Goal: Complete application form: Complete application form

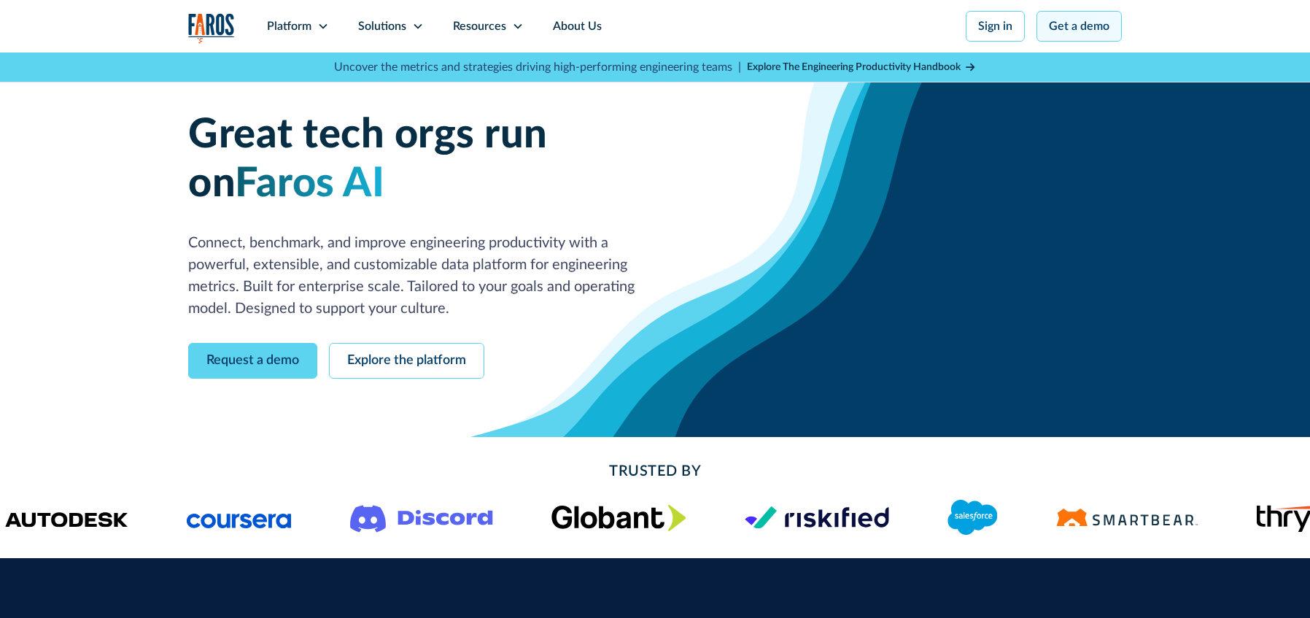
click at [1080, 32] on link "Get a demo" at bounding box center [1078, 26] width 85 height 31
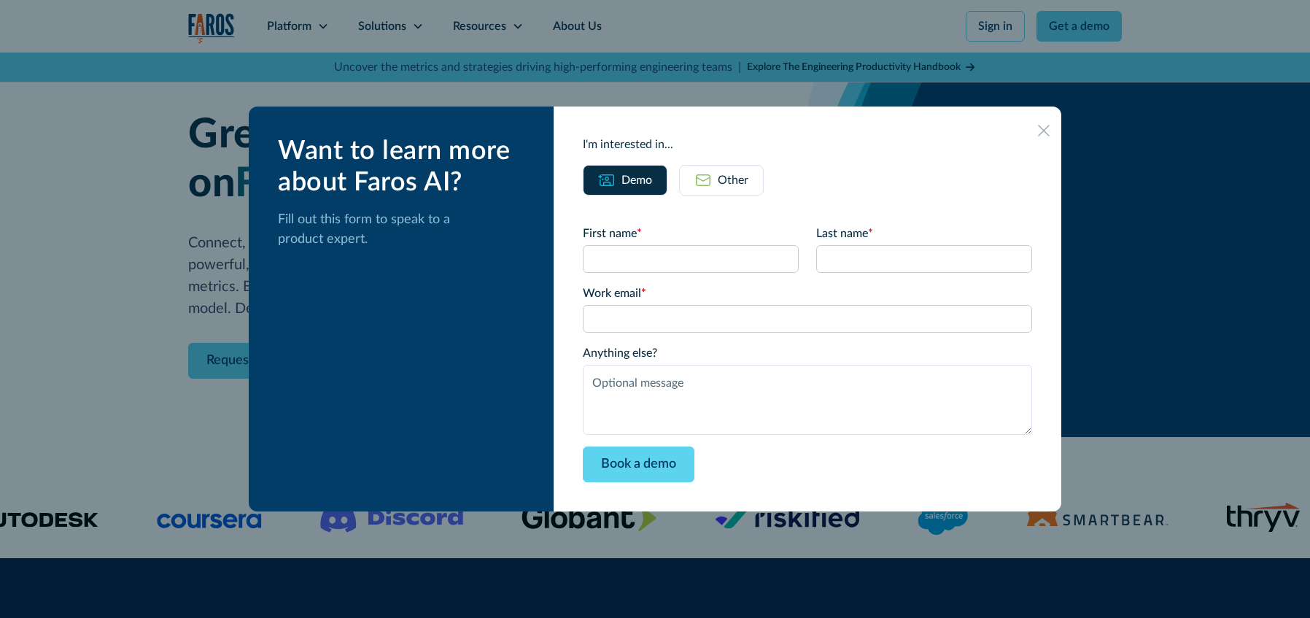
click at [731, 195] on link "Other" at bounding box center [721, 180] width 85 height 31
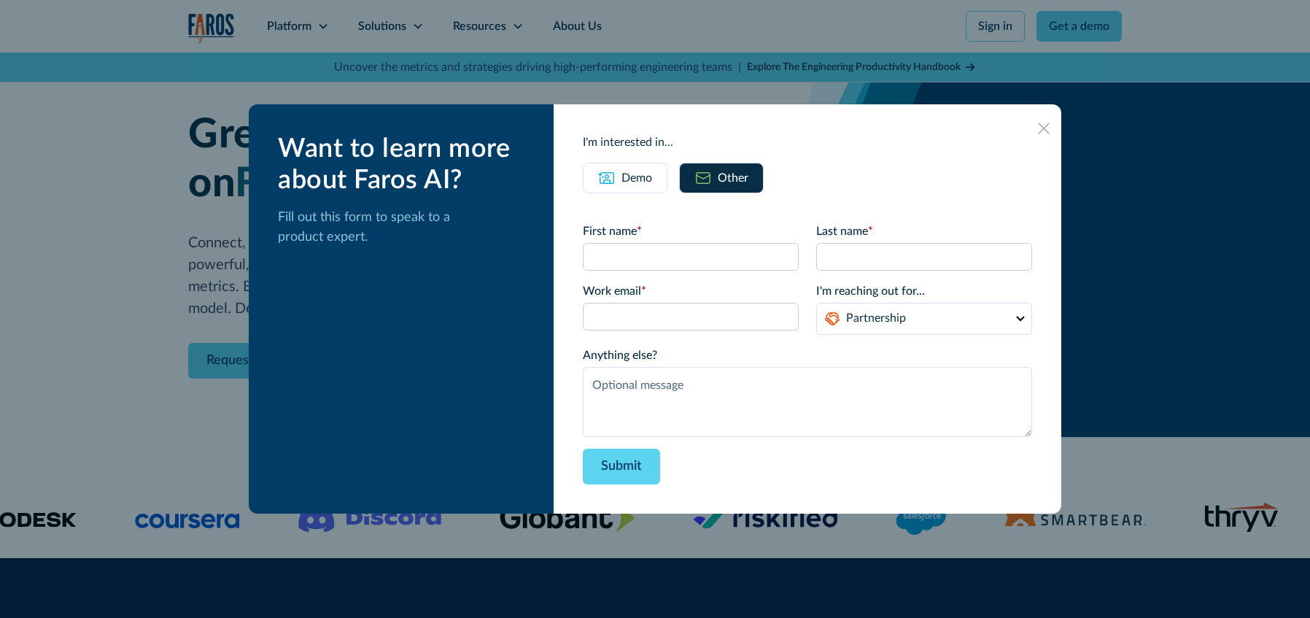
click at [638, 272] on form "First name * Last name * Work email * I'm reaching out for... Partnership Suppo…" at bounding box center [807, 353] width 449 height 262
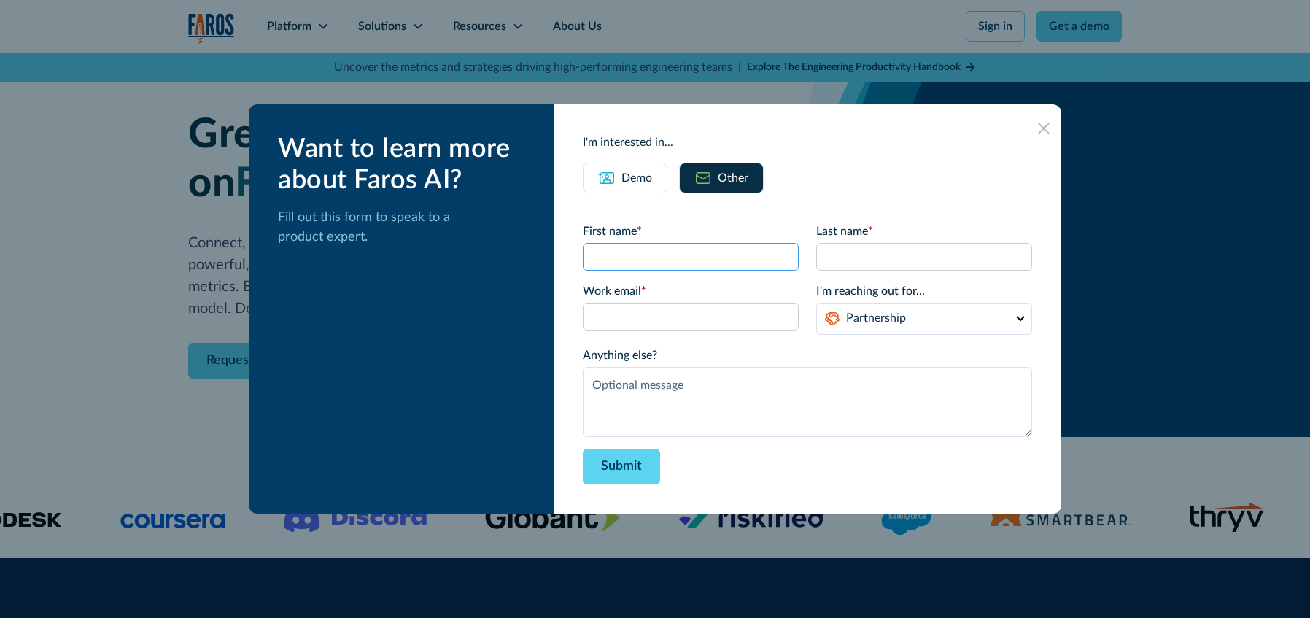
click at [654, 262] on input "First name *" at bounding box center [691, 257] width 216 height 28
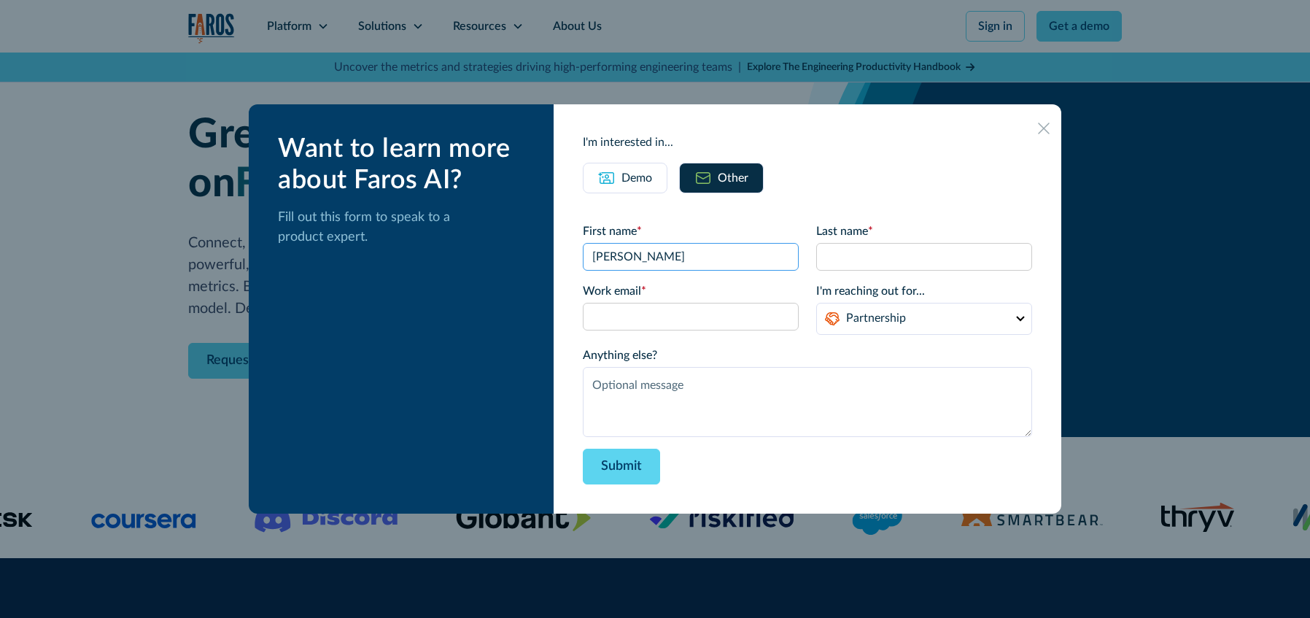
type input "[PERSON_NAME]"
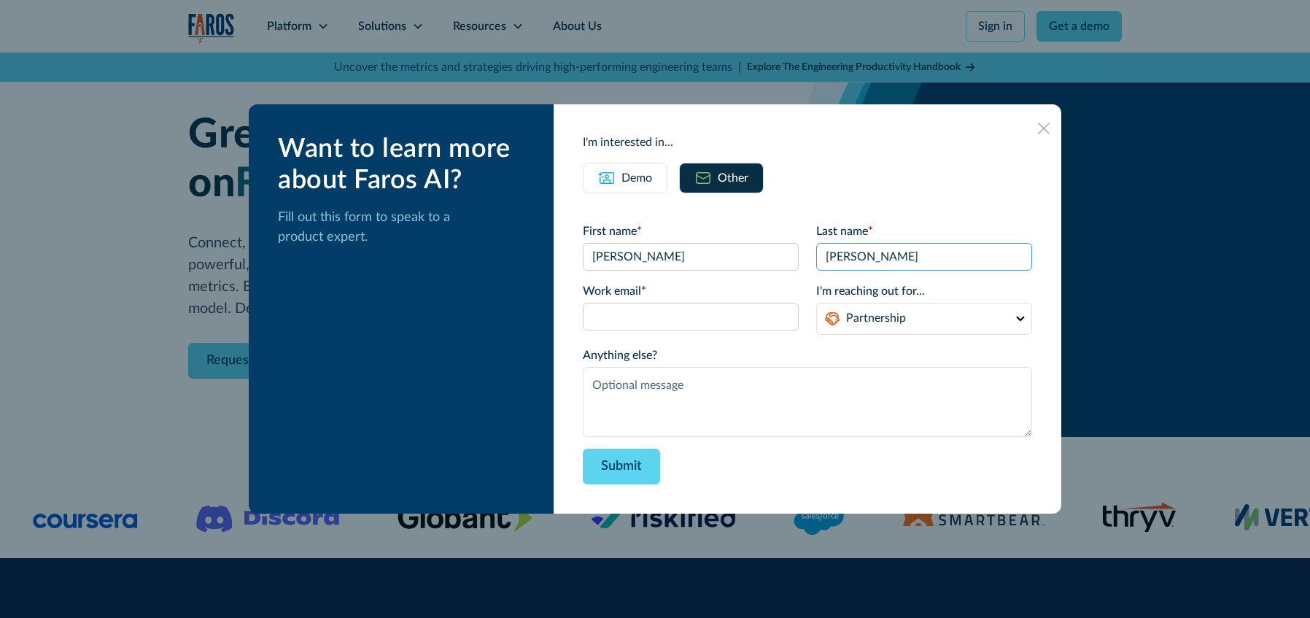
type input "[PERSON_NAME]"
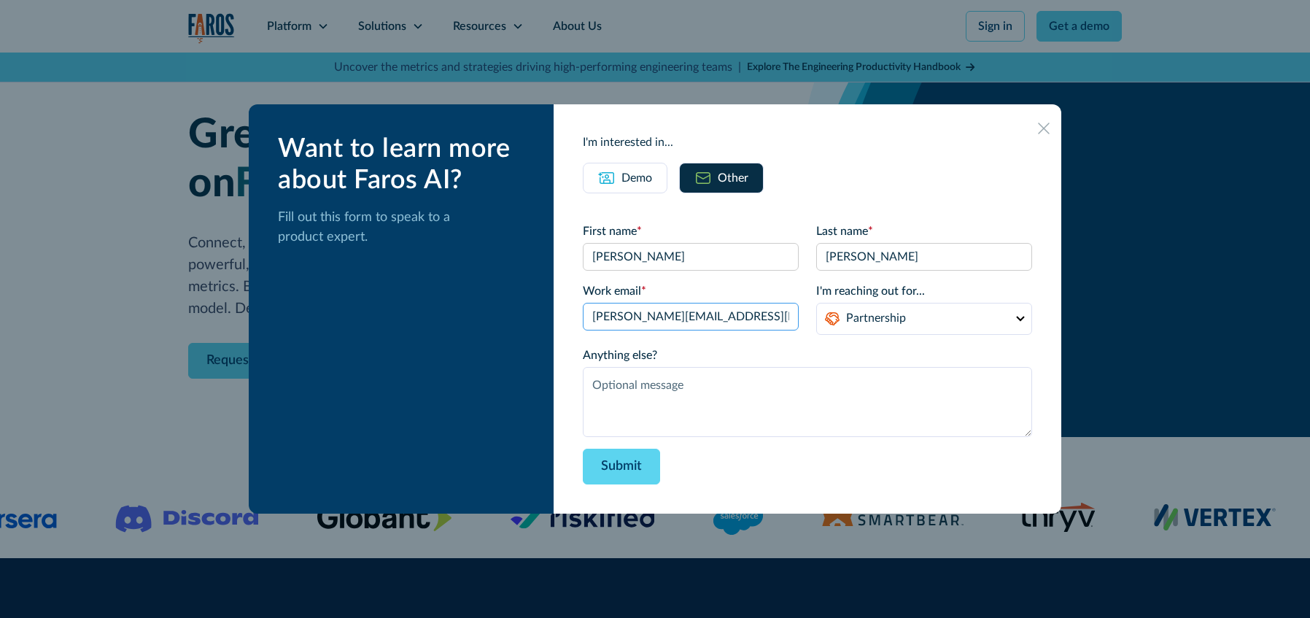
type input "[PERSON_NAME][EMAIL_ADDRESS][DOMAIN_NAME]"
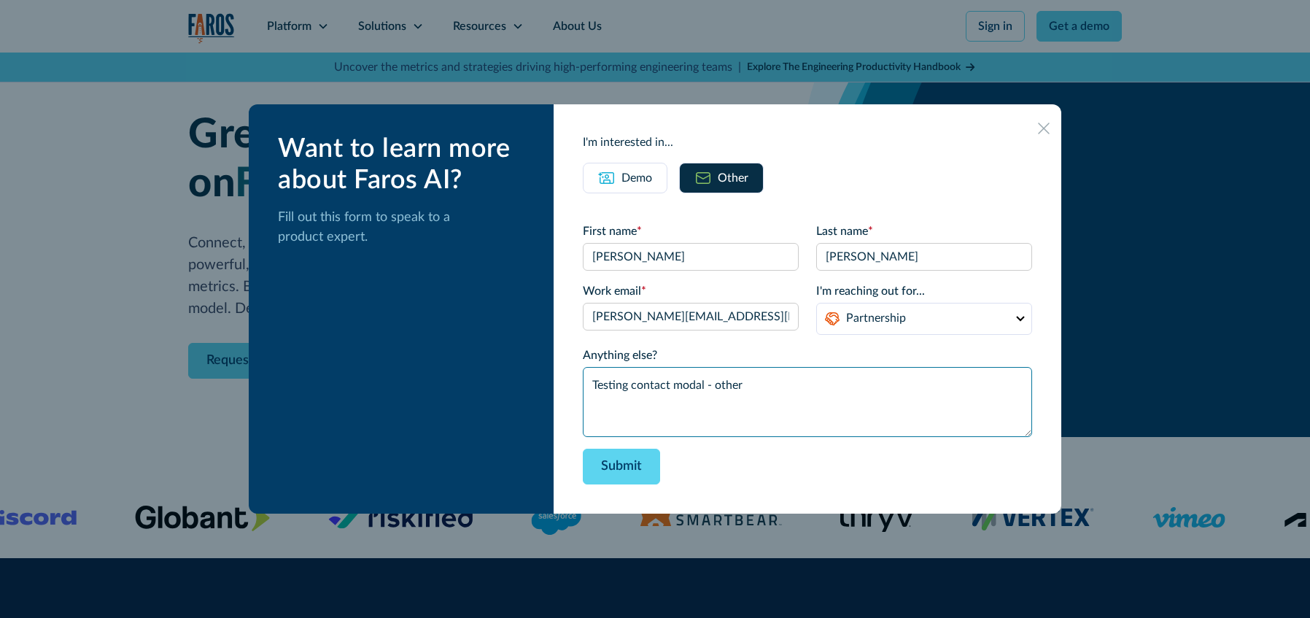
type textarea "Testing contact modal - other"
click at [496, 392] on div "Want to learn more about Faros AI? Fill out this form to speak to a product exp…" at bounding box center [401, 308] width 305 height 409
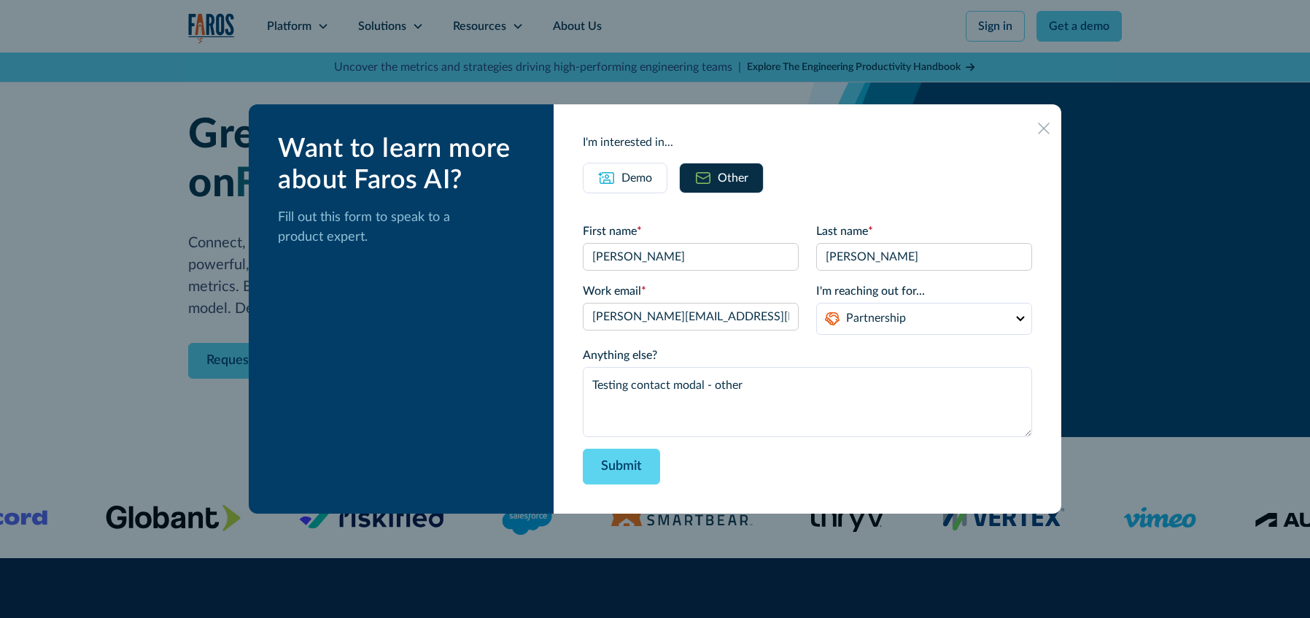
click at [764, 473] on div "Submit" at bounding box center [807, 467] width 449 height 36
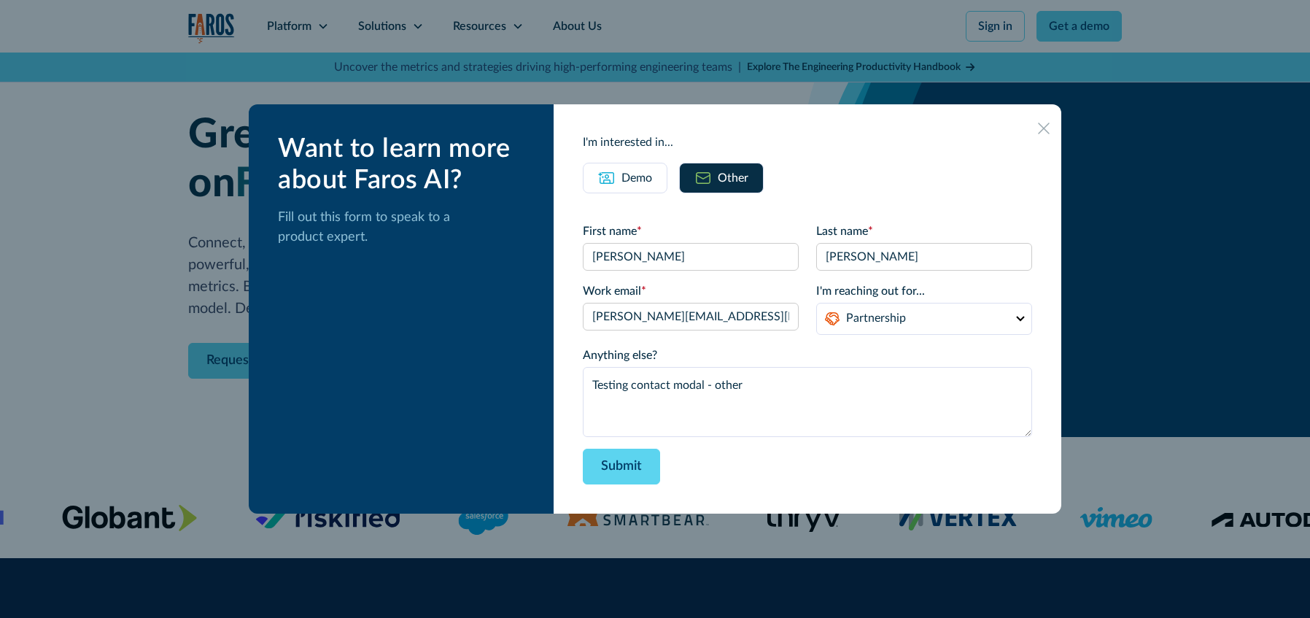
click at [646, 171] on div "Demo" at bounding box center [636, 178] width 31 height 18
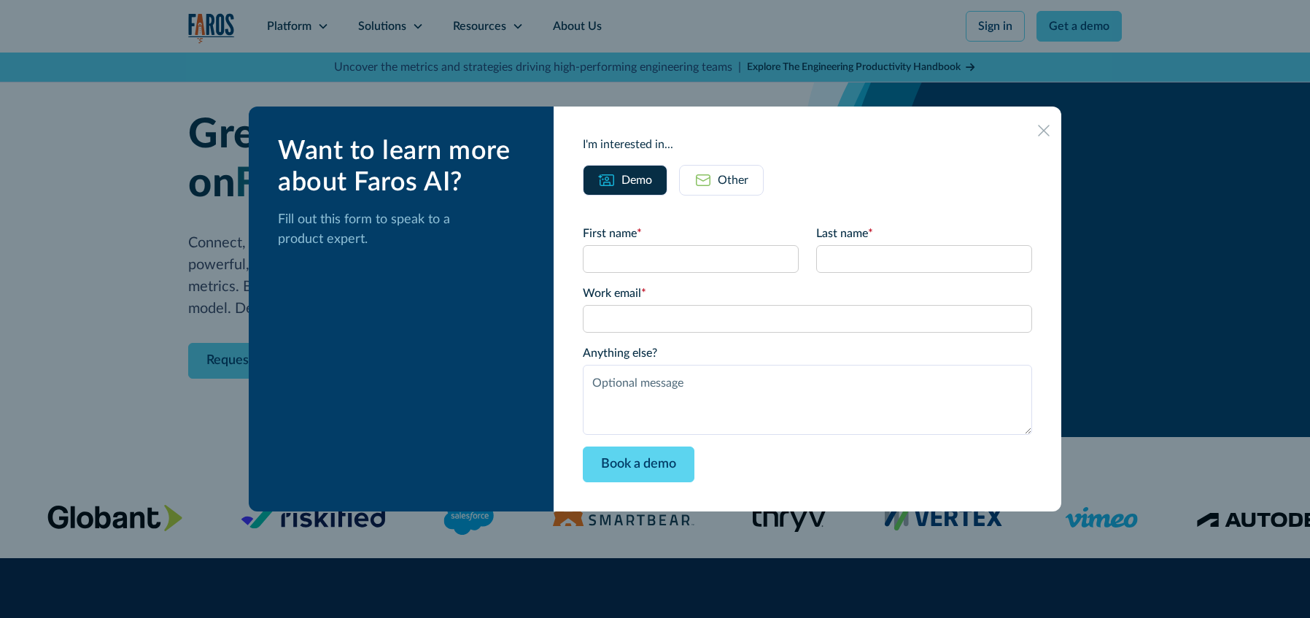
click at [712, 177] on img at bounding box center [703, 180] width 18 height 18
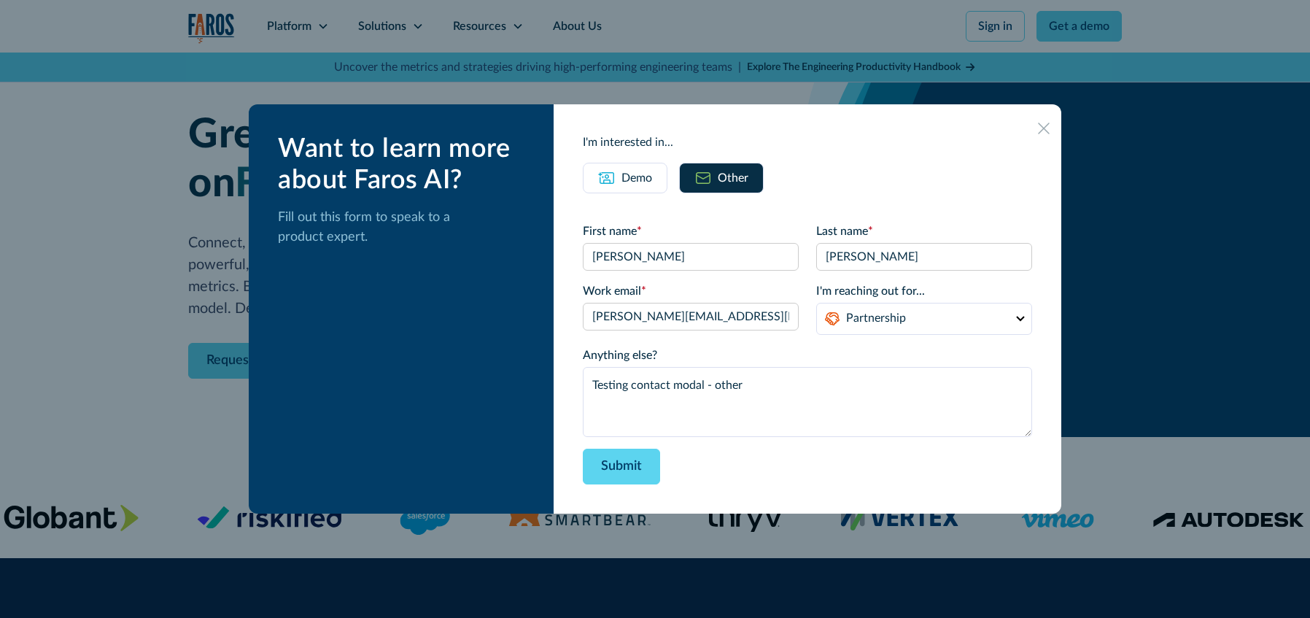
click at [769, 462] on div "Submit" at bounding box center [807, 467] width 449 height 36
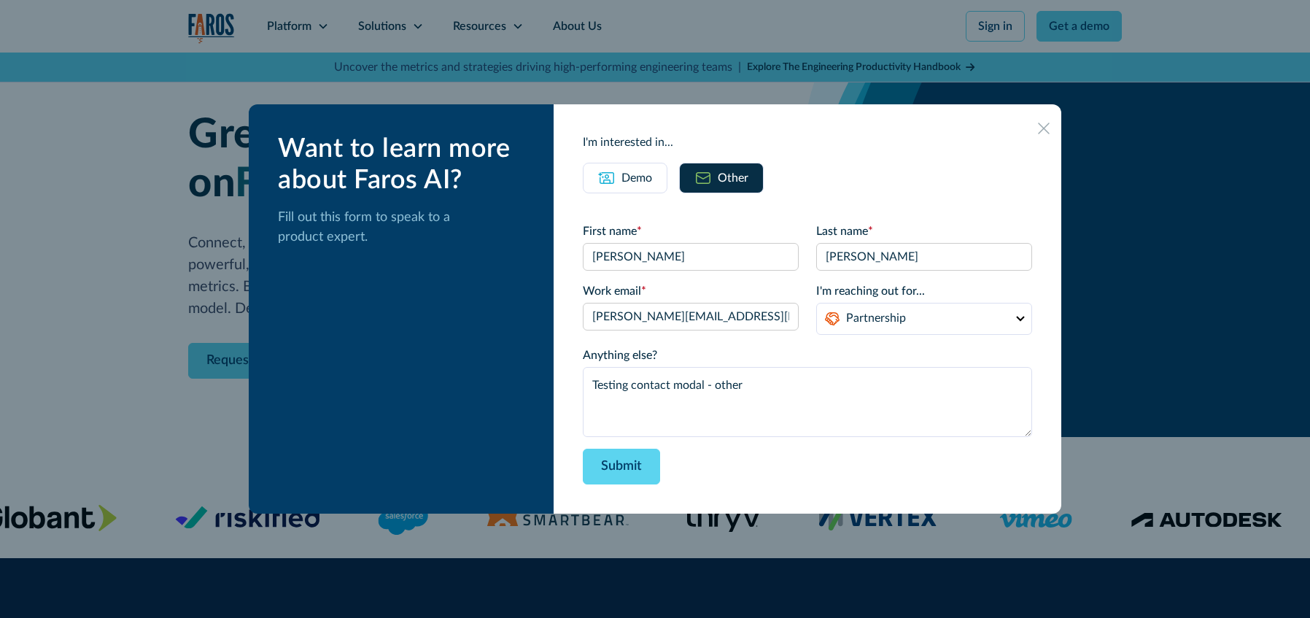
click at [1038, 130] on icon at bounding box center [1044, 128] width 12 height 11
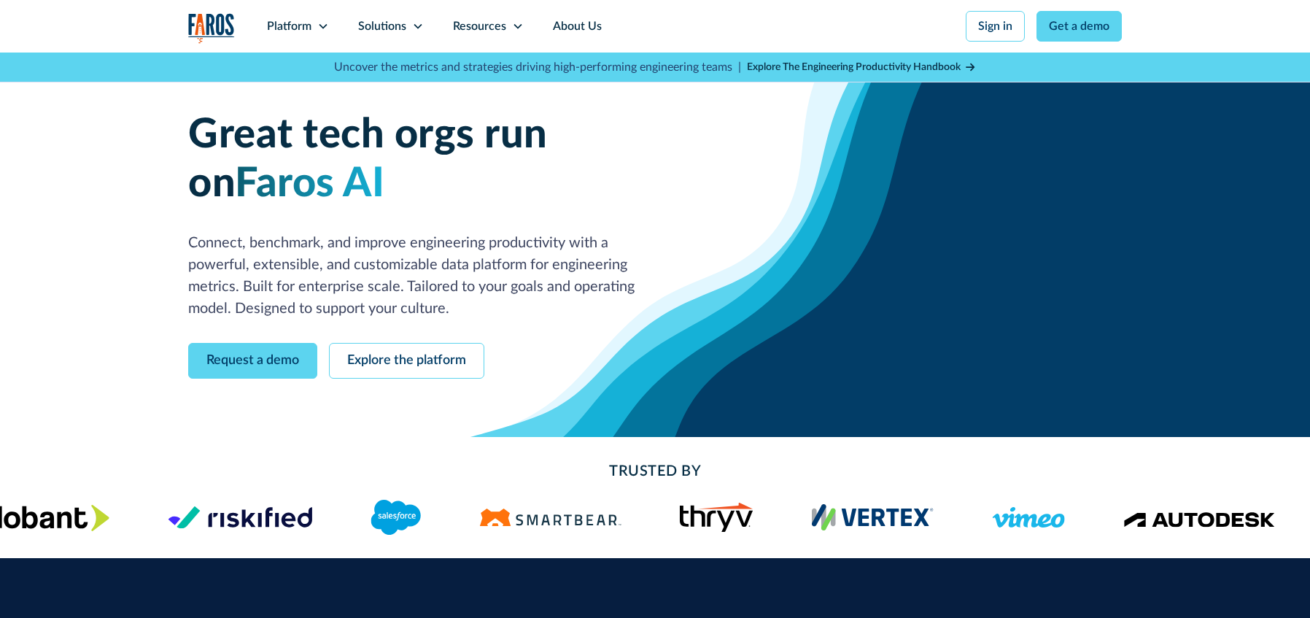
click at [1125, 195] on div at bounding box center [655, 309] width 1310 height 618
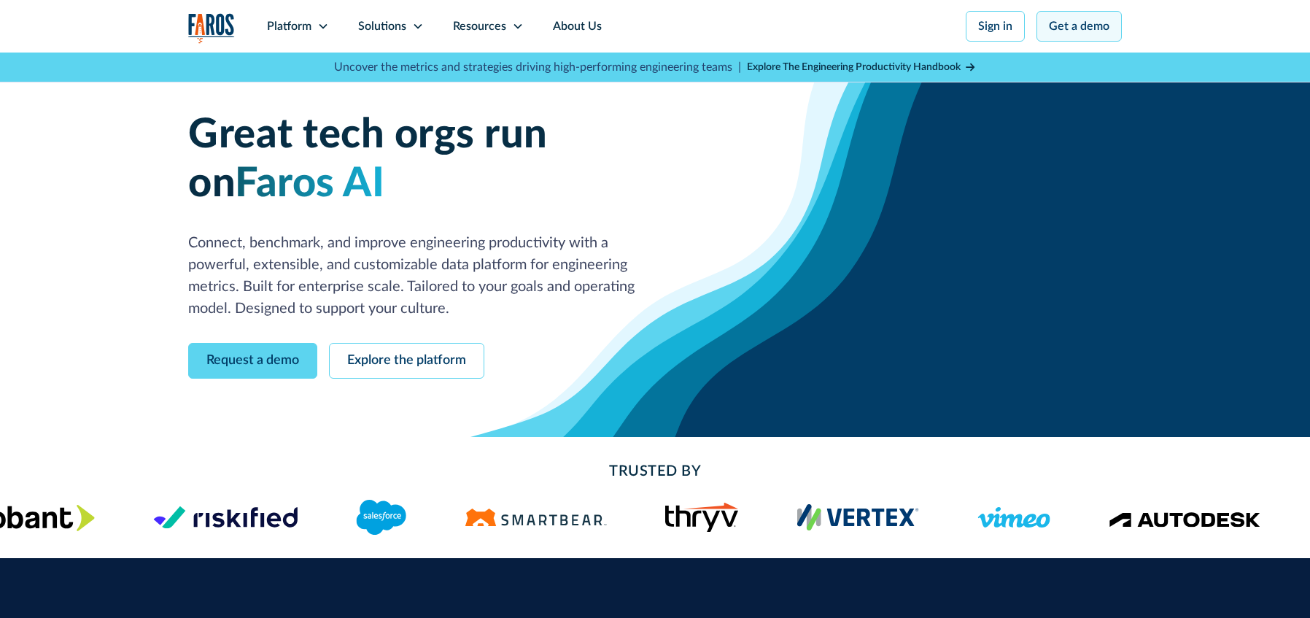
click at [1083, 20] on link "Get a demo" at bounding box center [1078, 26] width 85 height 31
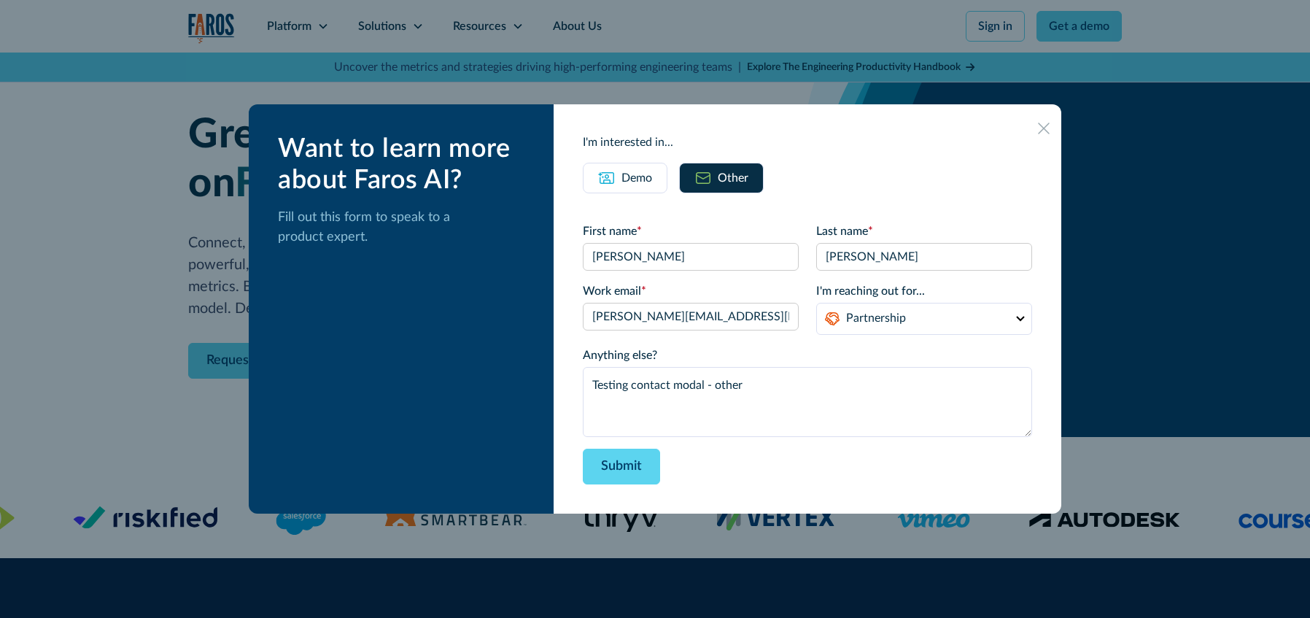
click at [814, 476] on div "Submit" at bounding box center [807, 467] width 449 height 36
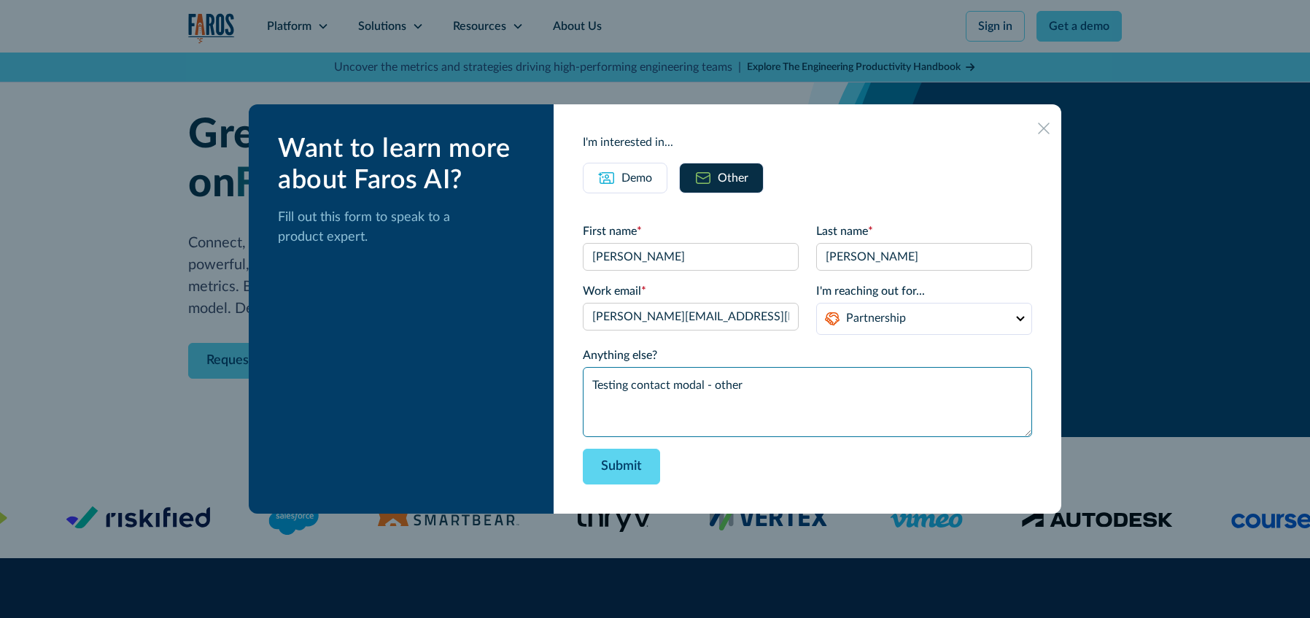
click at [807, 383] on textarea "Testing contact modal - other" at bounding box center [807, 402] width 449 height 70
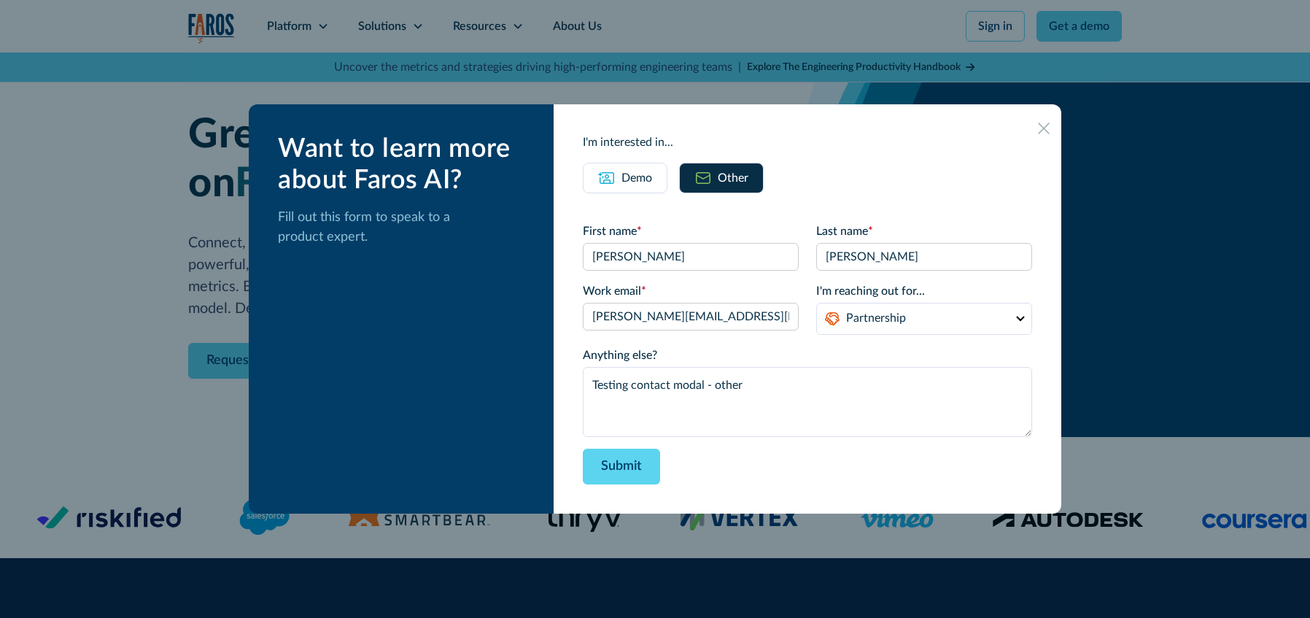
click at [643, 181] on div "Demo" at bounding box center [636, 178] width 31 height 18
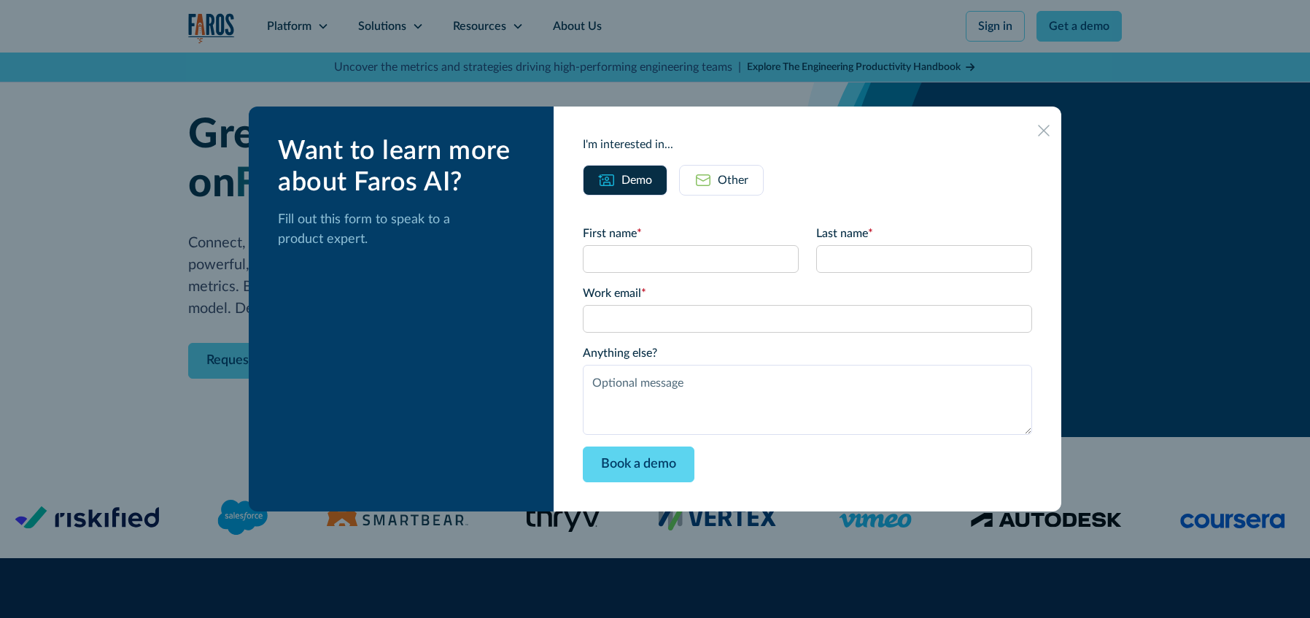
click at [740, 177] on div "Other" at bounding box center [733, 180] width 31 height 18
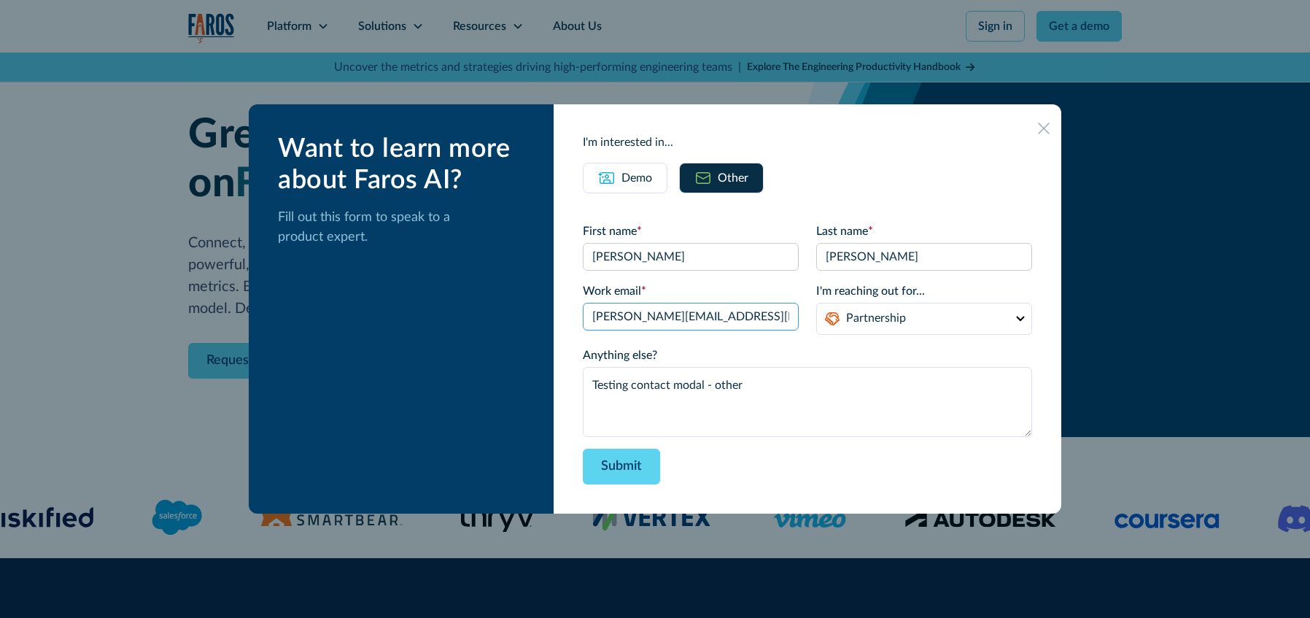
drag, startPoint x: 722, startPoint y: 317, endPoint x: 600, endPoint y: 316, distance: 122.5
click at [595, 317] on div "I'm interested in... Demo Other First name * Last name * Work email * I'm reach…" at bounding box center [808, 308] width 508 height 409
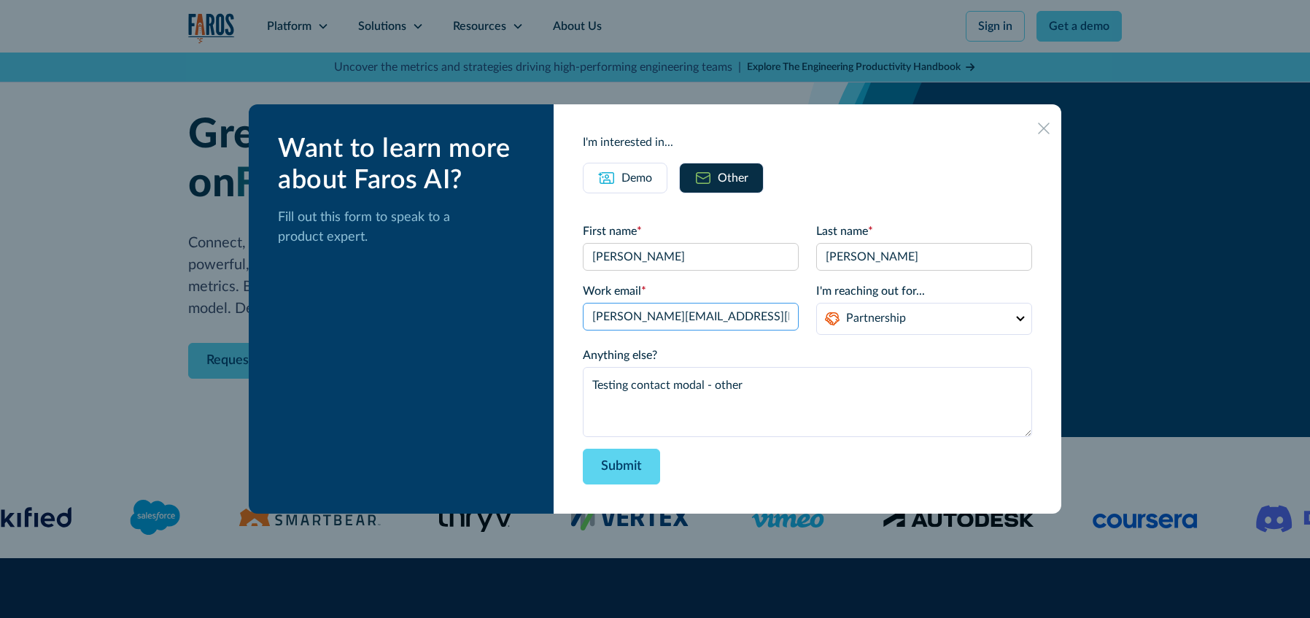
click at [710, 318] on input "[PERSON_NAME][EMAIL_ADDRESS][DOMAIN_NAME]" at bounding box center [691, 317] width 216 height 28
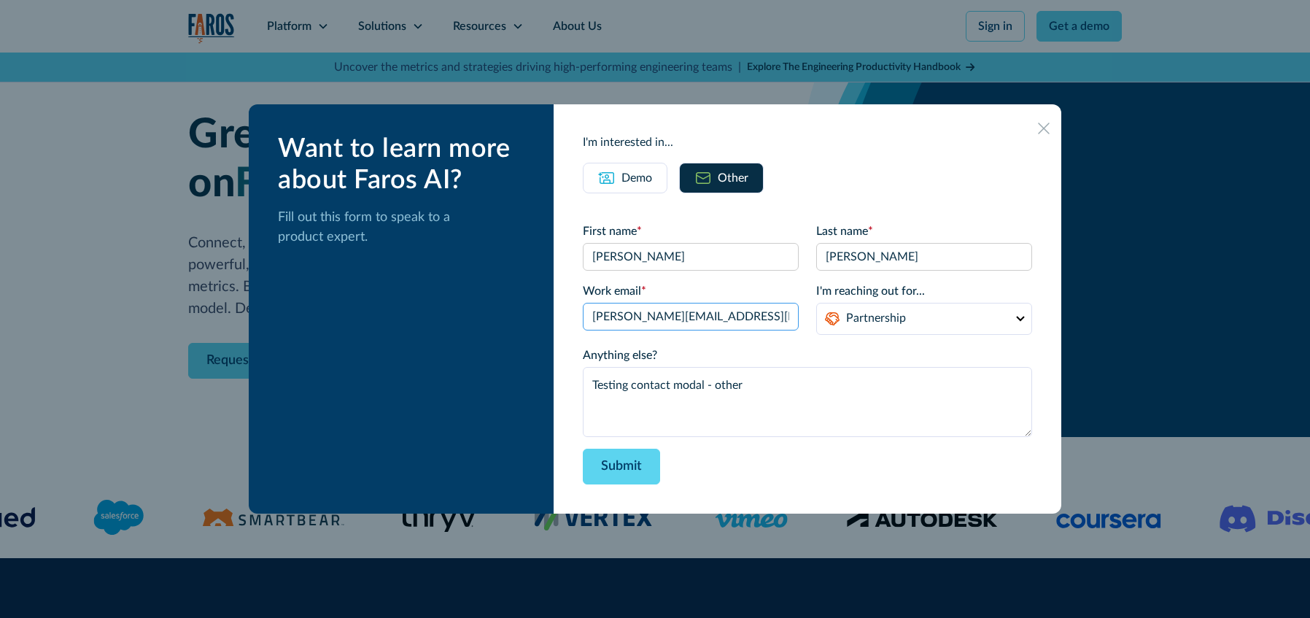
drag, startPoint x: 713, startPoint y: 322, endPoint x: 678, endPoint y: 319, distance: 35.8
click at [678, 319] on input "[PERSON_NAME][EMAIL_ADDRESS][DOMAIN_NAME]" at bounding box center [691, 317] width 216 height 28
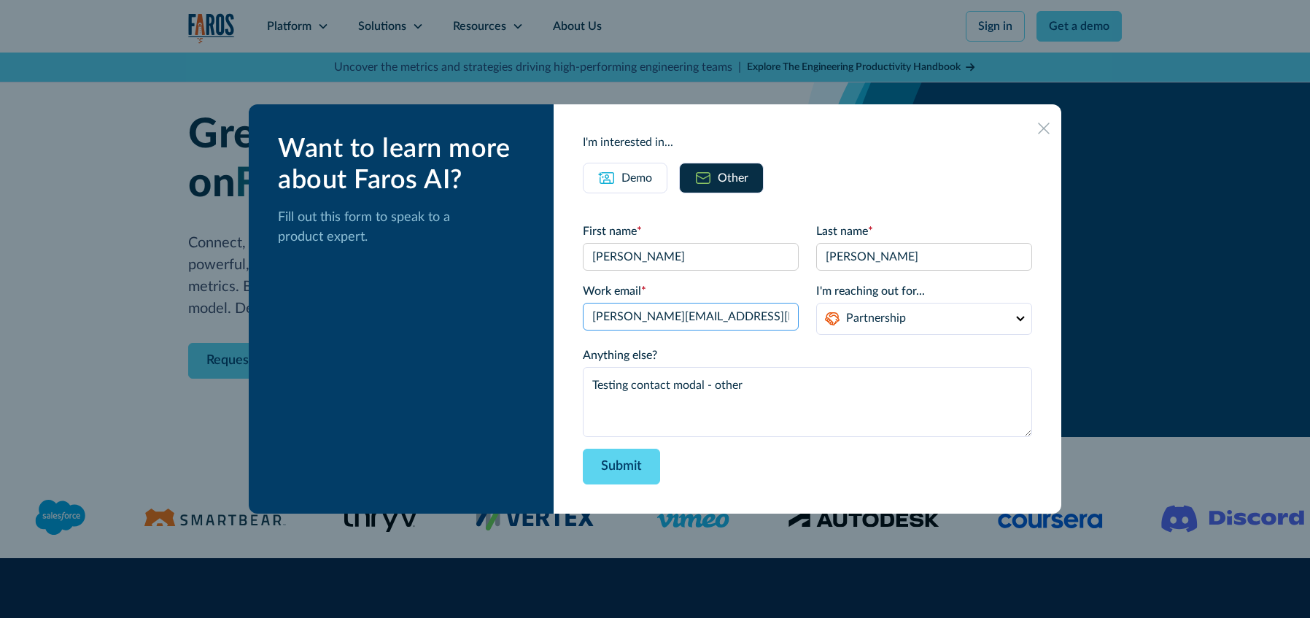
type input "[PERSON_NAME][EMAIL_ADDRESS][DOMAIN_NAME]"
click at [469, 229] on p "Fill out this form to speak to a product expert." at bounding box center [404, 227] width 252 height 39
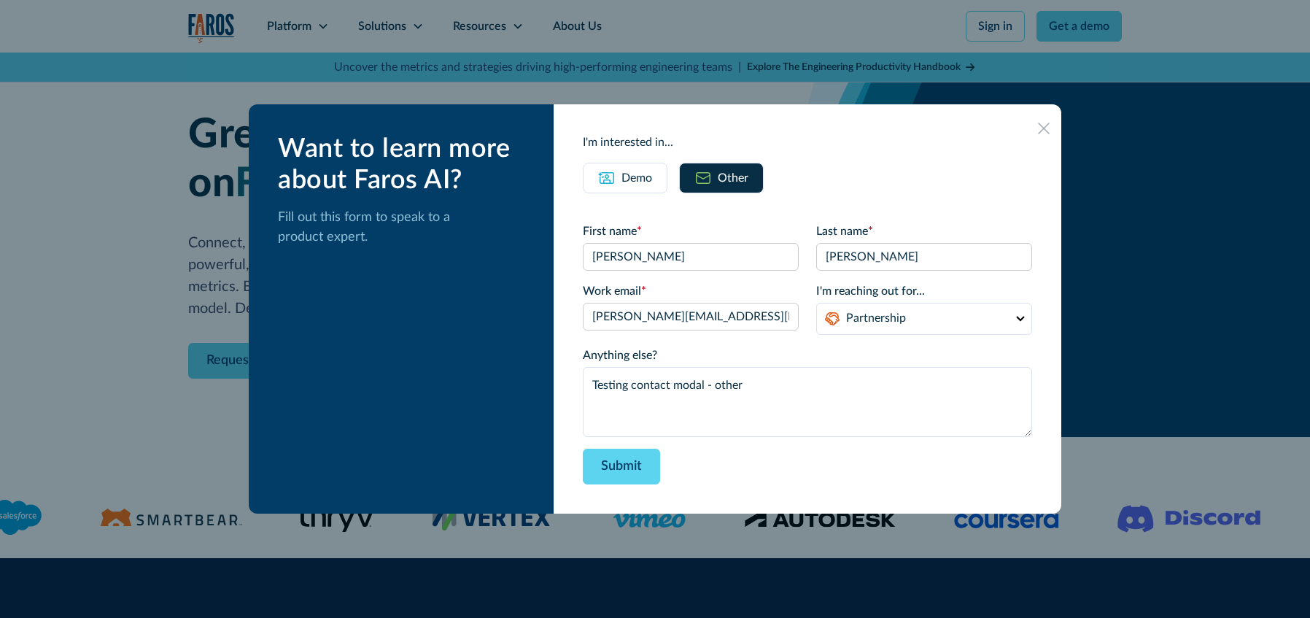
click at [759, 462] on div "Submit" at bounding box center [807, 467] width 449 height 36
click at [852, 330] on select "Partnership Support Other" at bounding box center [924, 319] width 216 height 32
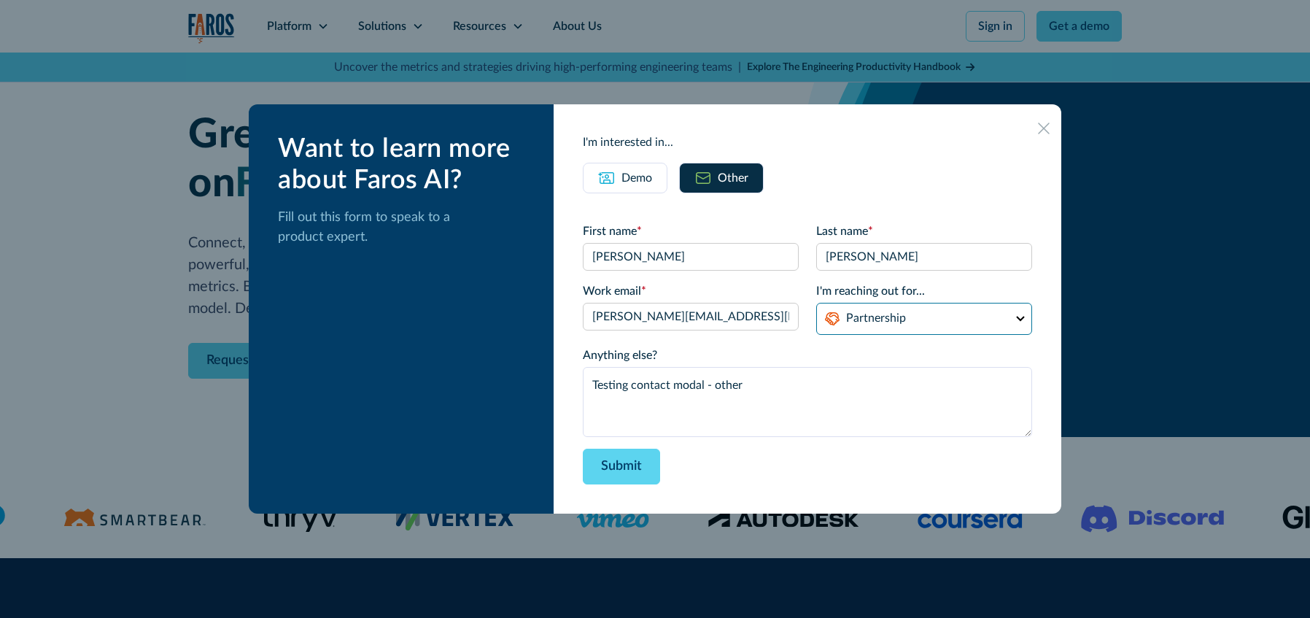
select select "support"
click at [816, 303] on select "Partnership Support Other" at bounding box center [924, 319] width 216 height 32
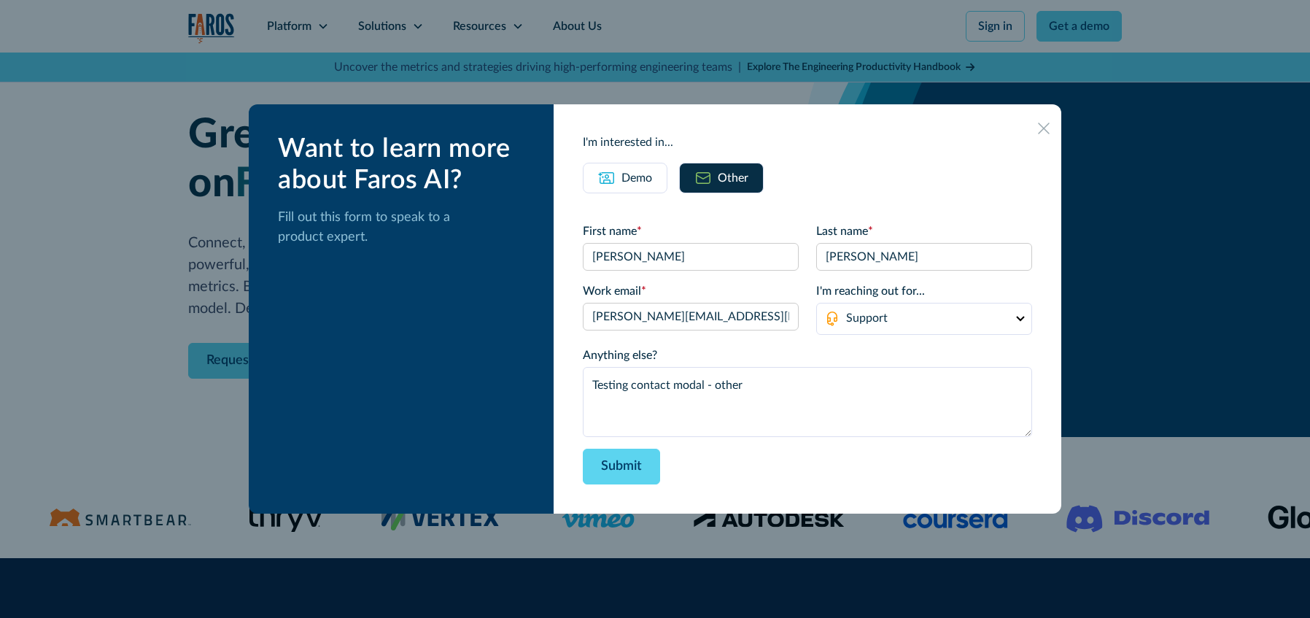
click at [845, 341] on form "First name * [PERSON_NAME] Last name * [PERSON_NAME] Work email * [PERSON_NAME]…" at bounding box center [807, 353] width 449 height 262
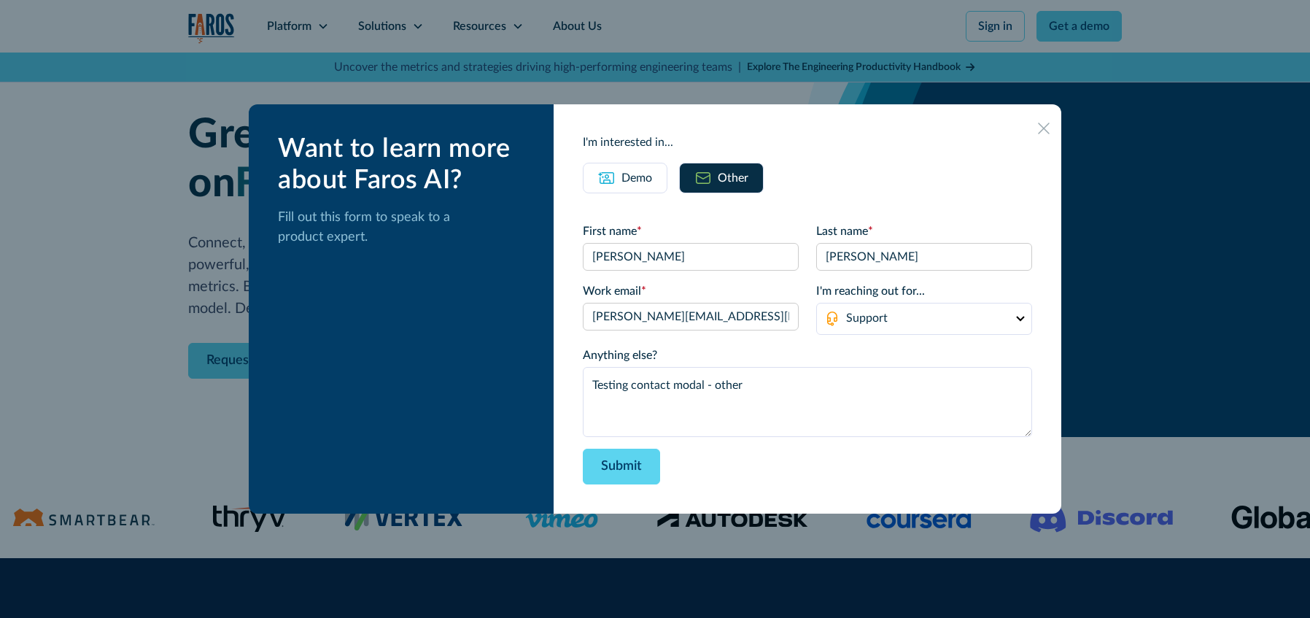
click at [776, 457] on div "Submit" at bounding box center [807, 467] width 449 height 36
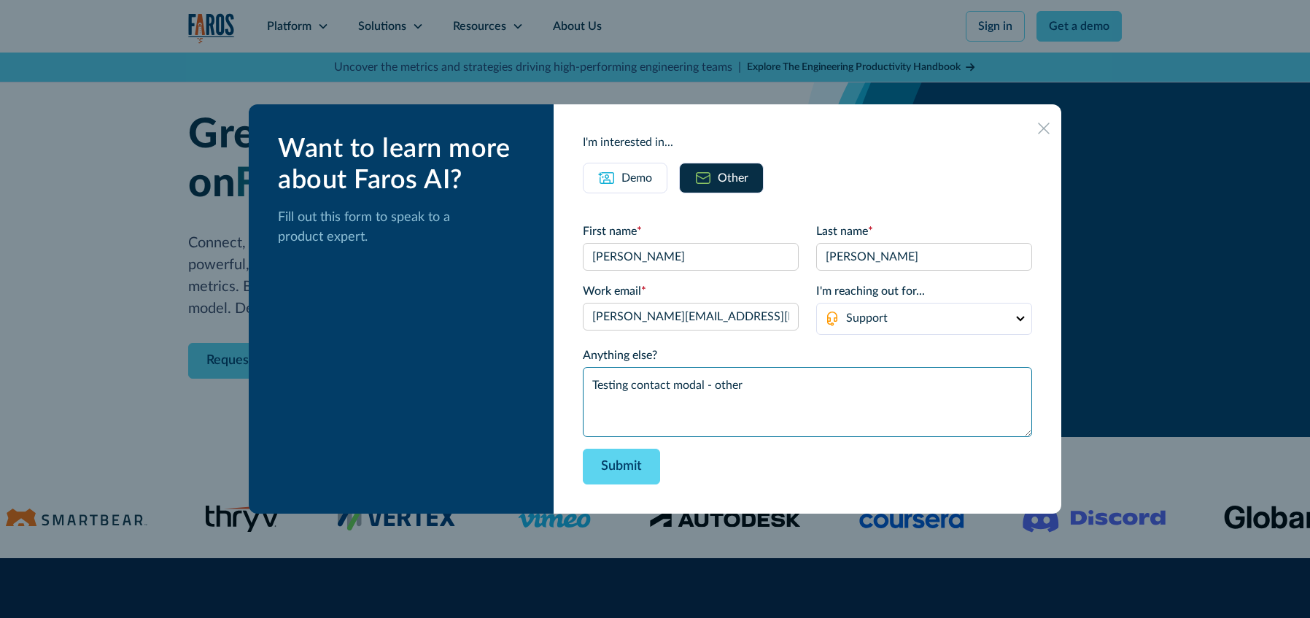
click at [766, 405] on textarea "Testing contact modal - other" at bounding box center [807, 402] width 449 height 70
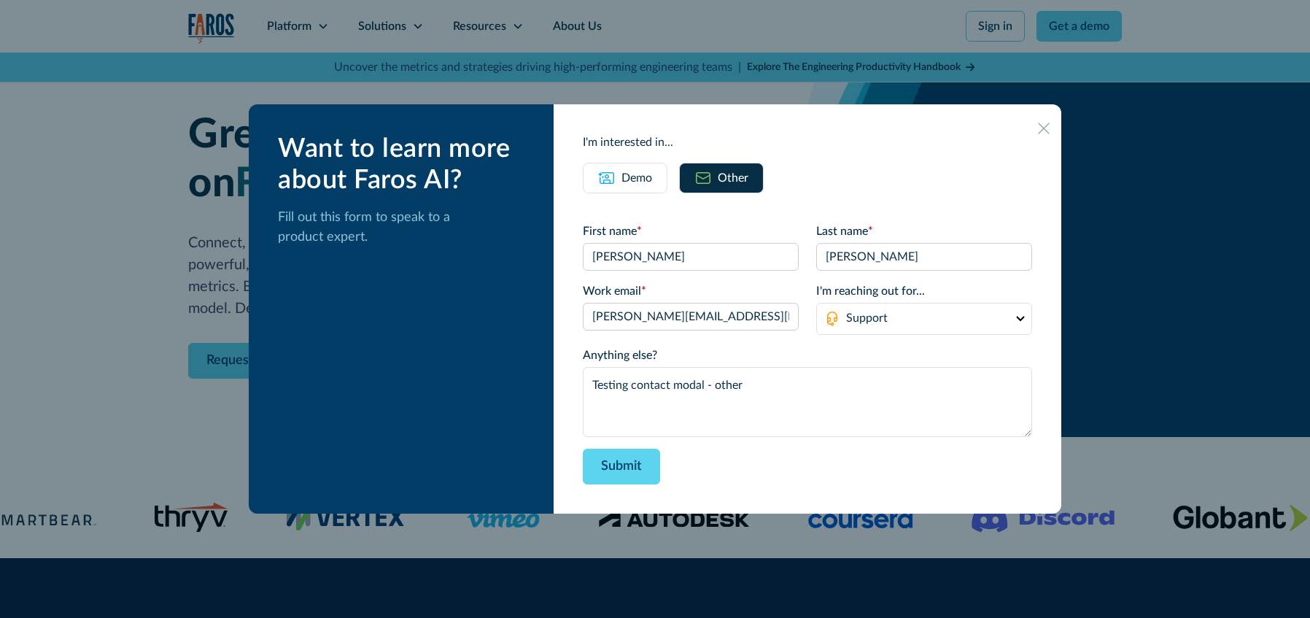
click at [1038, 126] on icon at bounding box center [1044, 129] width 12 height 12
